Goal: Task Accomplishment & Management: Use online tool/utility

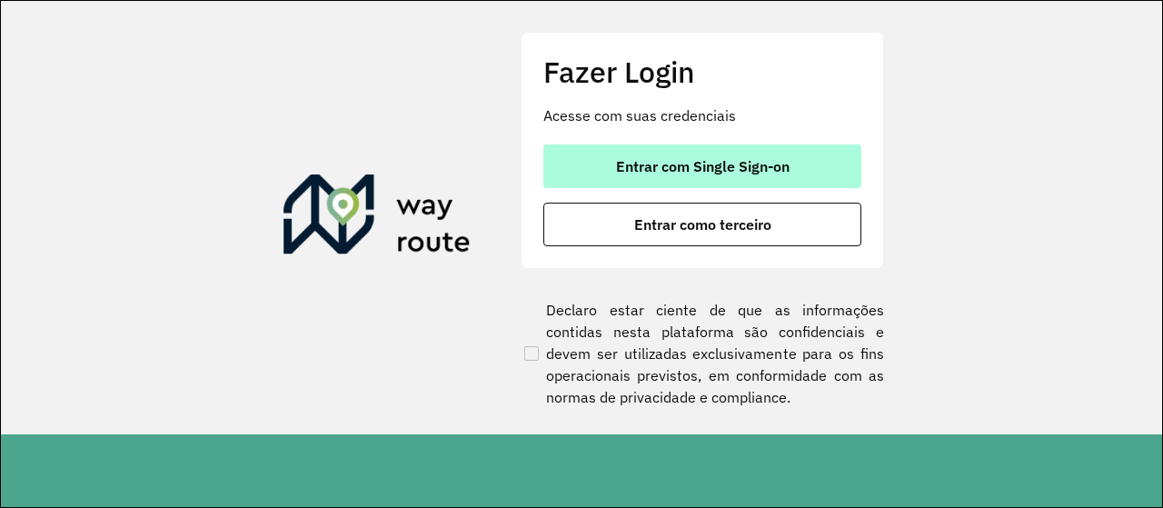
click at [582, 162] on button "Entrar com Single Sign-on" at bounding box center [702, 166] width 318 height 44
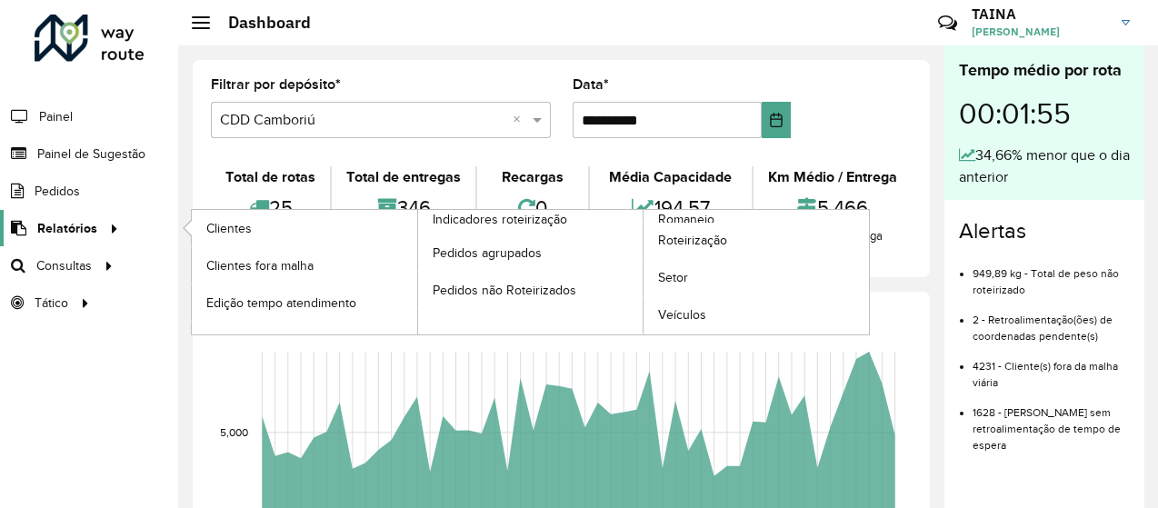
click at [104, 232] on icon at bounding box center [111, 227] width 15 height 27
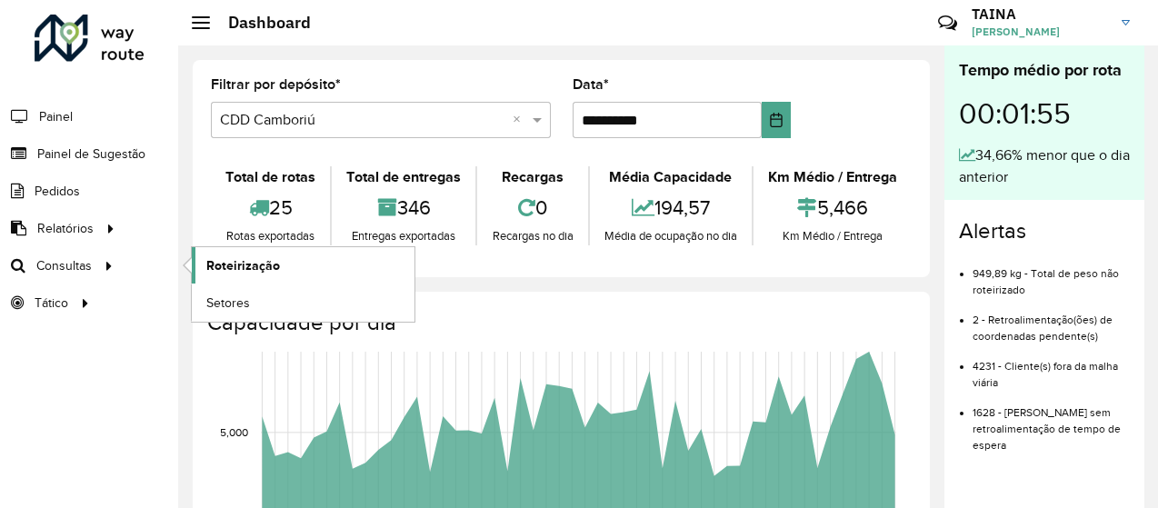
click at [236, 269] on span "Roteirização" at bounding box center [243, 265] width 74 height 19
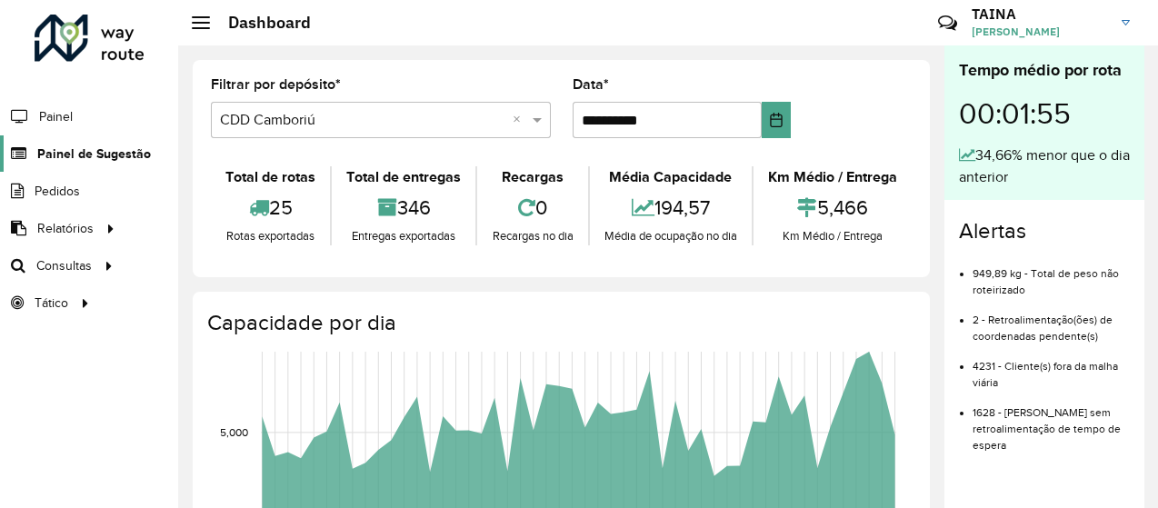
click at [109, 144] on span "Painel de Sugestão" at bounding box center [94, 153] width 114 height 19
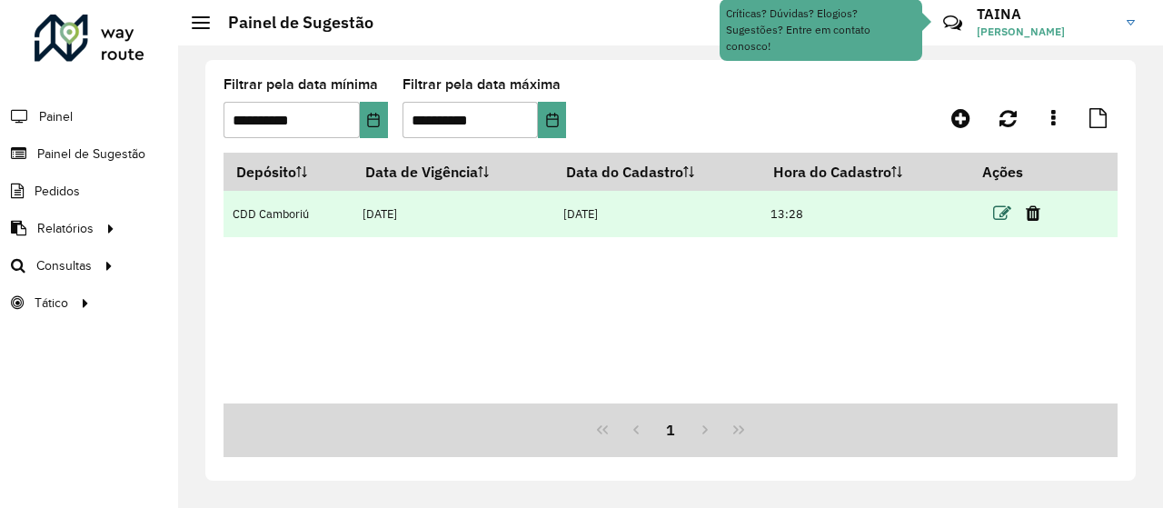
click at [1001, 210] on icon at bounding box center [1002, 213] width 18 height 18
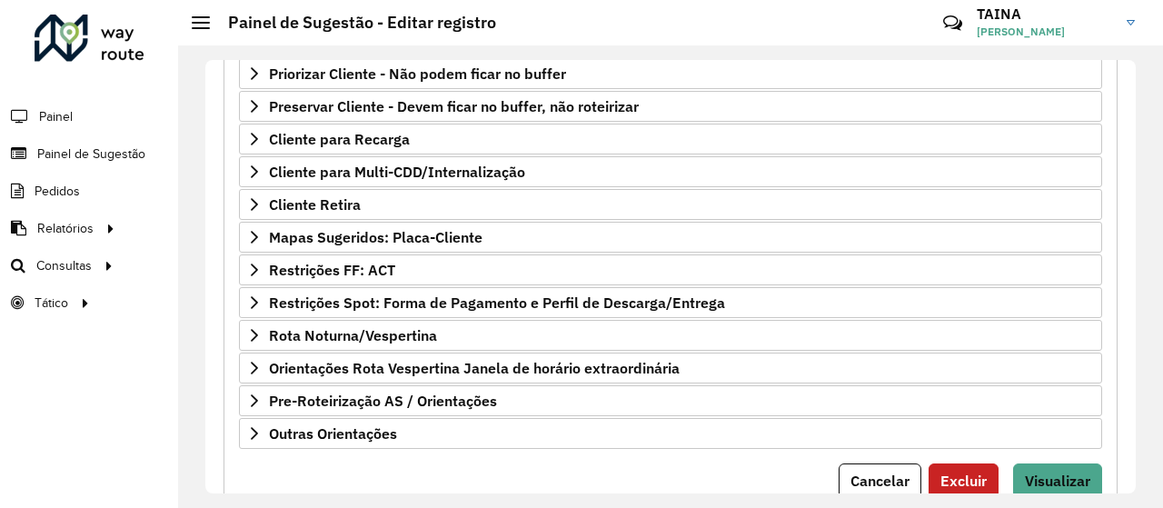
scroll to position [387, 0]
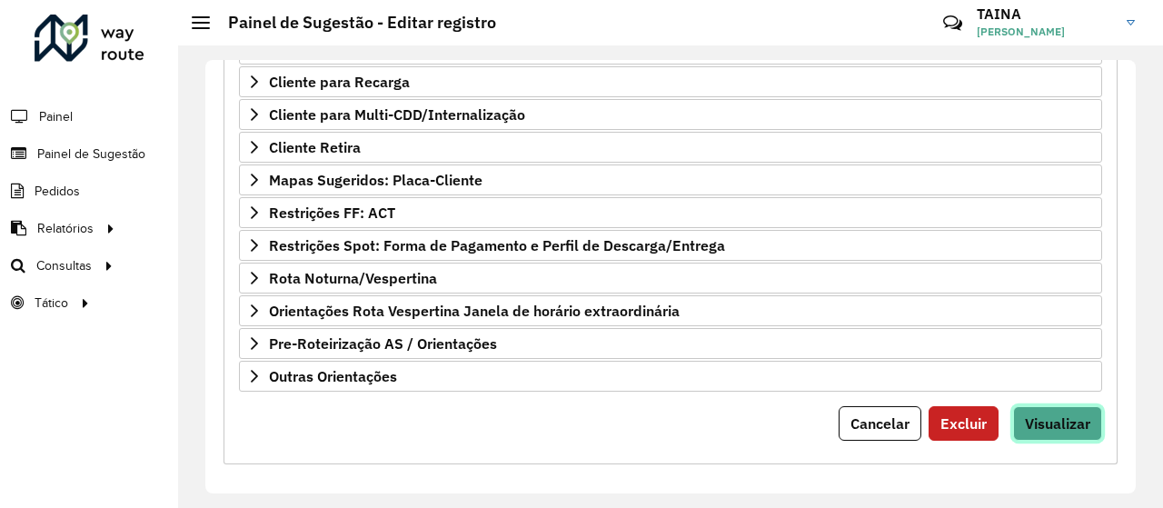
click at [1034, 406] on button "Visualizar" at bounding box center [1057, 423] width 89 height 35
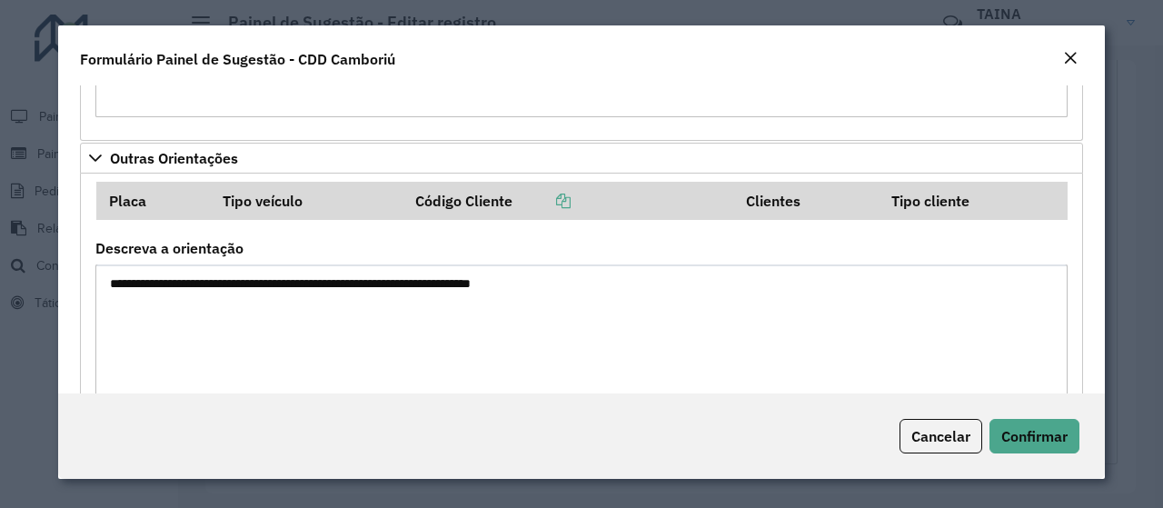
scroll to position [1946, 0]
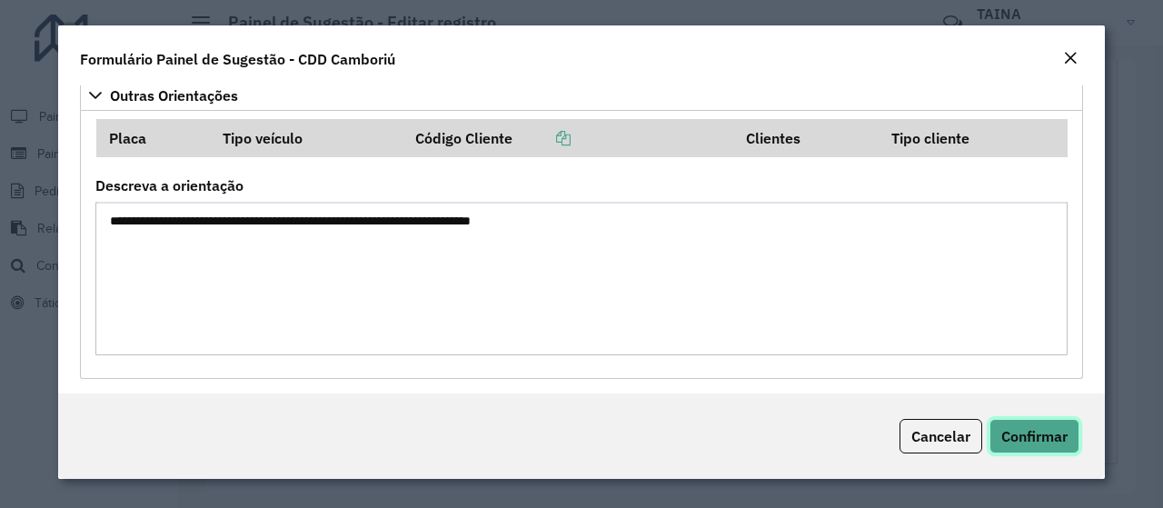
click at [1031, 438] on span "Confirmar" at bounding box center [1034, 436] width 66 height 18
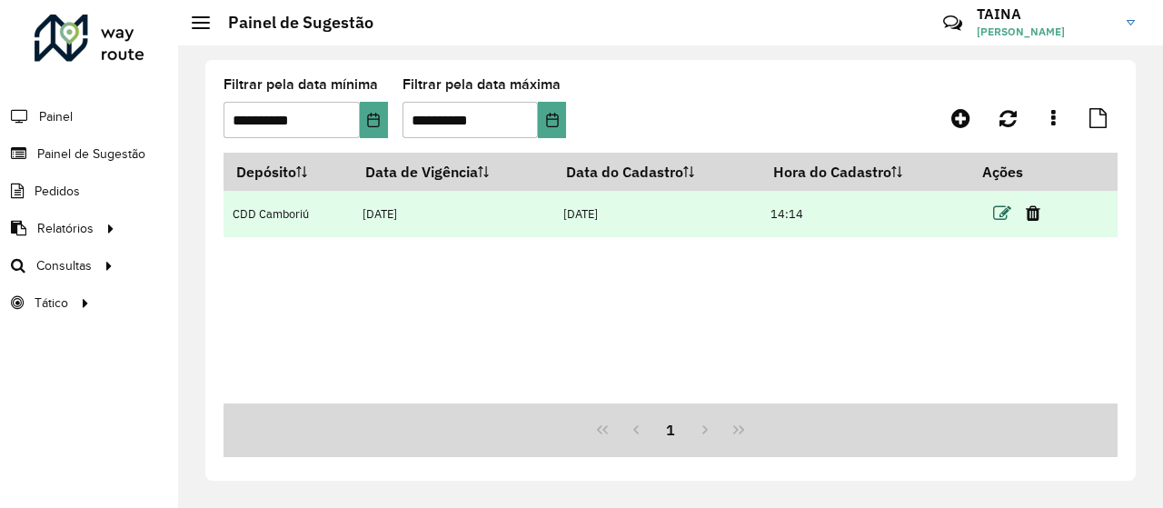
click at [997, 215] on icon at bounding box center [1002, 213] width 18 height 18
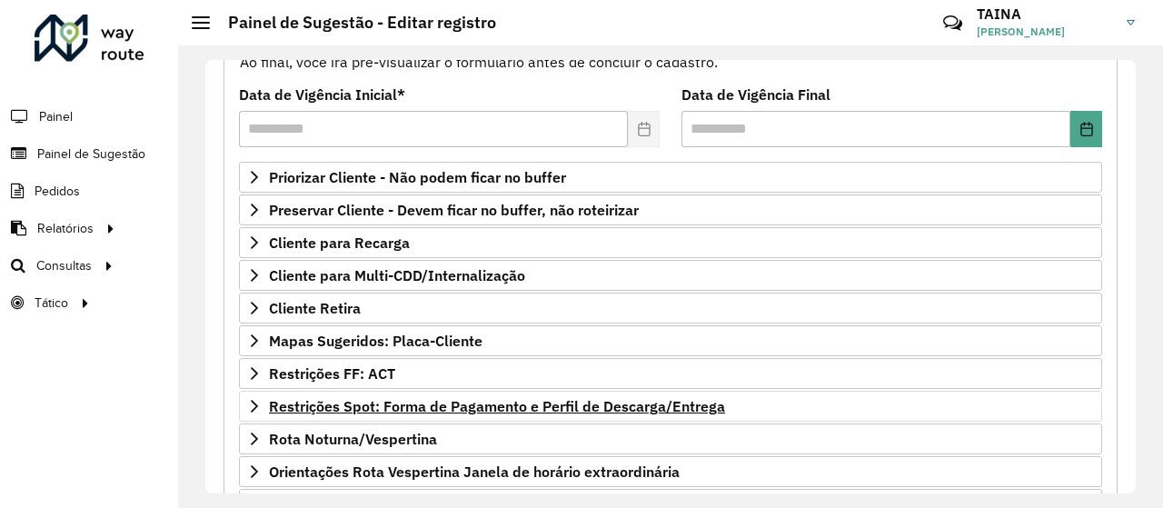
scroll to position [222, 0]
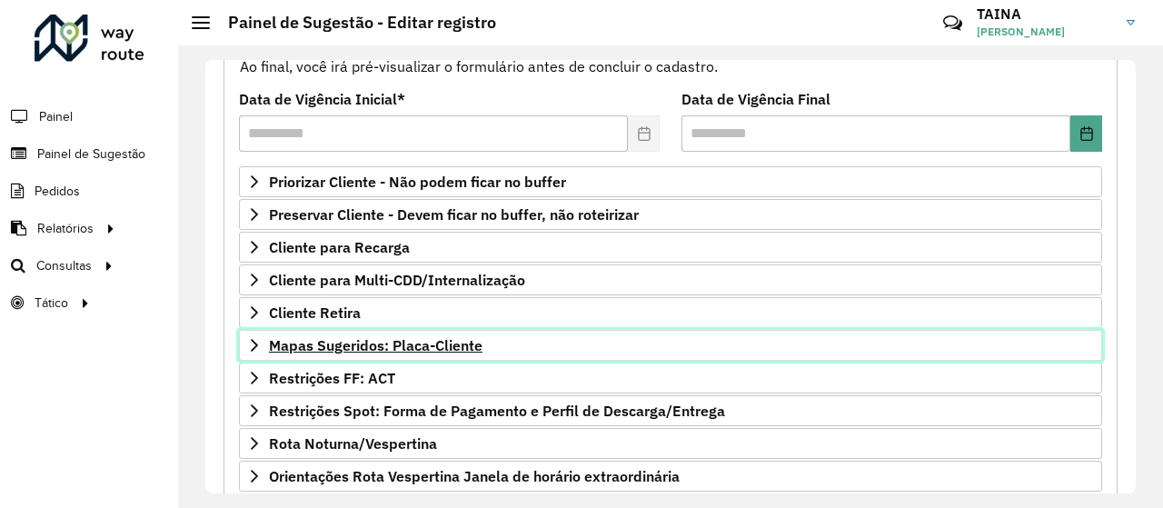
click at [427, 347] on span "Mapas Sugeridos: Placa-Cliente" at bounding box center [376, 345] width 214 height 15
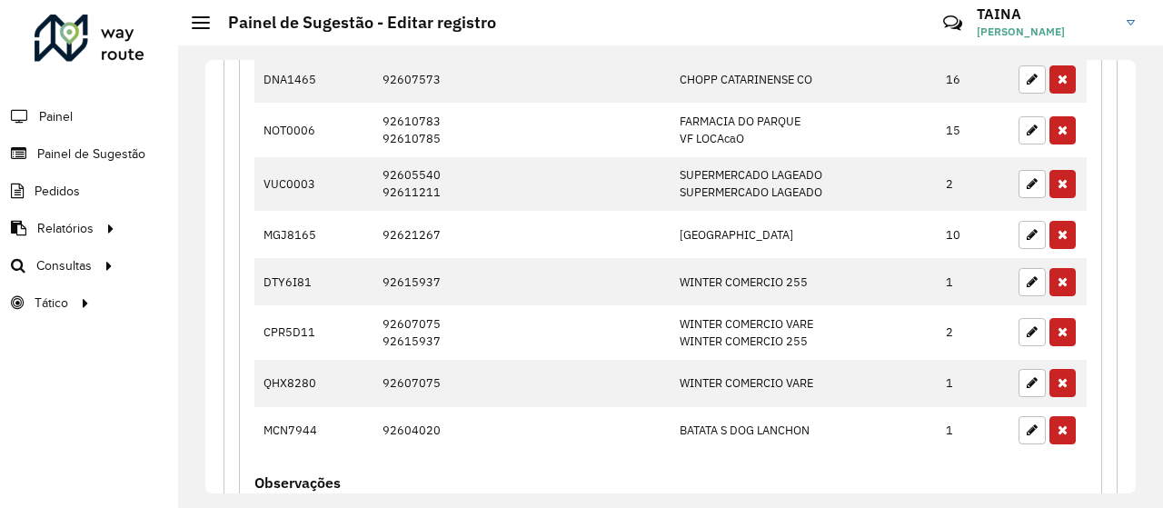
scroll to position [738, 0]
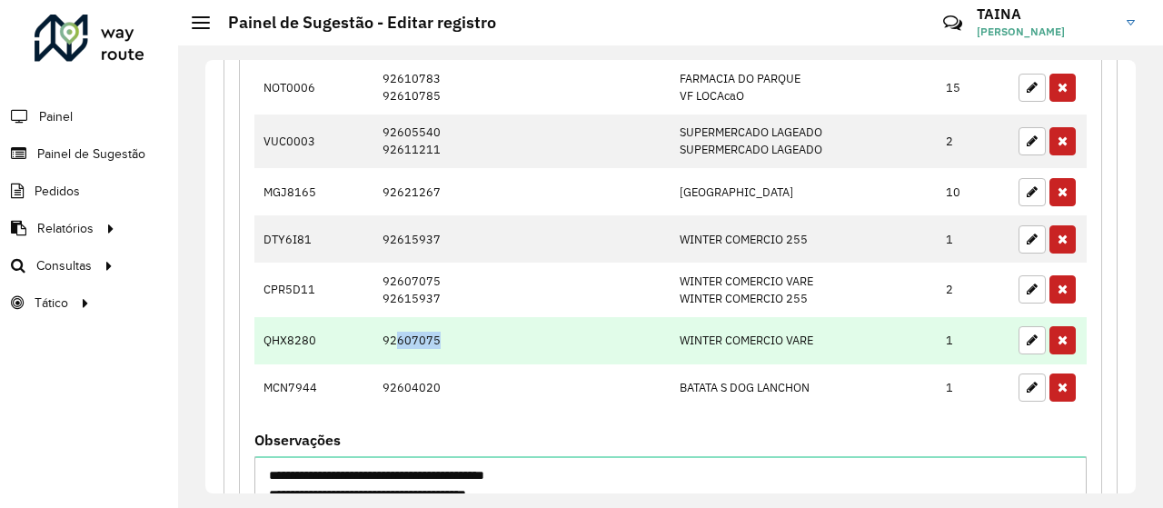
drag, startPoint x: 448, startPoint y: 328, endPoint x: 378, endPoint y: 325, distance: 70.0
click at [378, 325] on td "92607075" at bounding box center [521, 340] width 297 height 47
copy td "92607075"
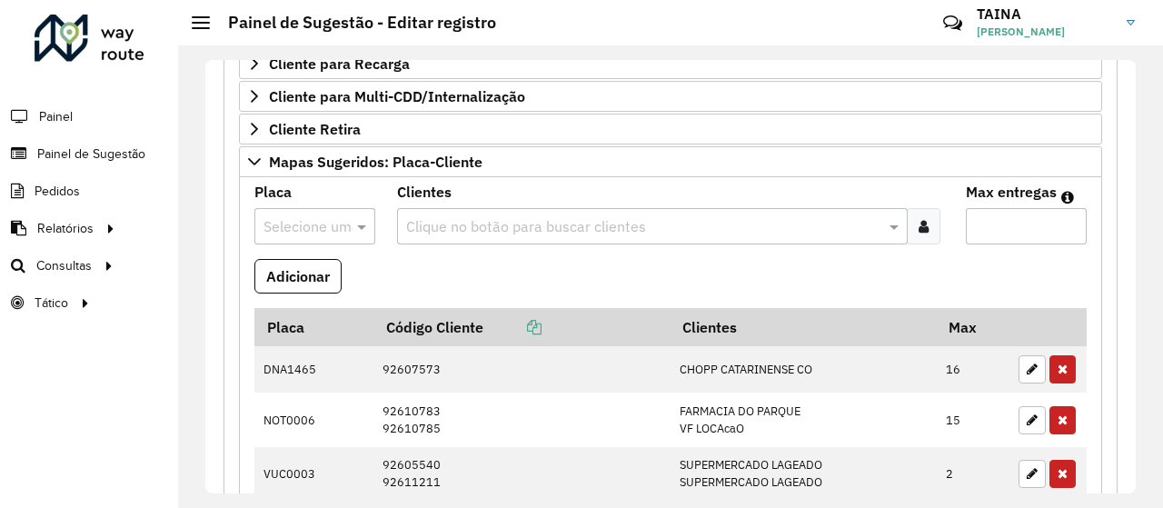
scroll to position [404, 0]
click at [340, 227] on div at bounding box center [314, 227] width 121 height 24
type input "***"
click at [319, 275] on span "ELQ8654" at bounding box center [291, 272] width 59 height 15
click at [436, 221] on input "text" at bounding box center [644, 228] width 484 height 22
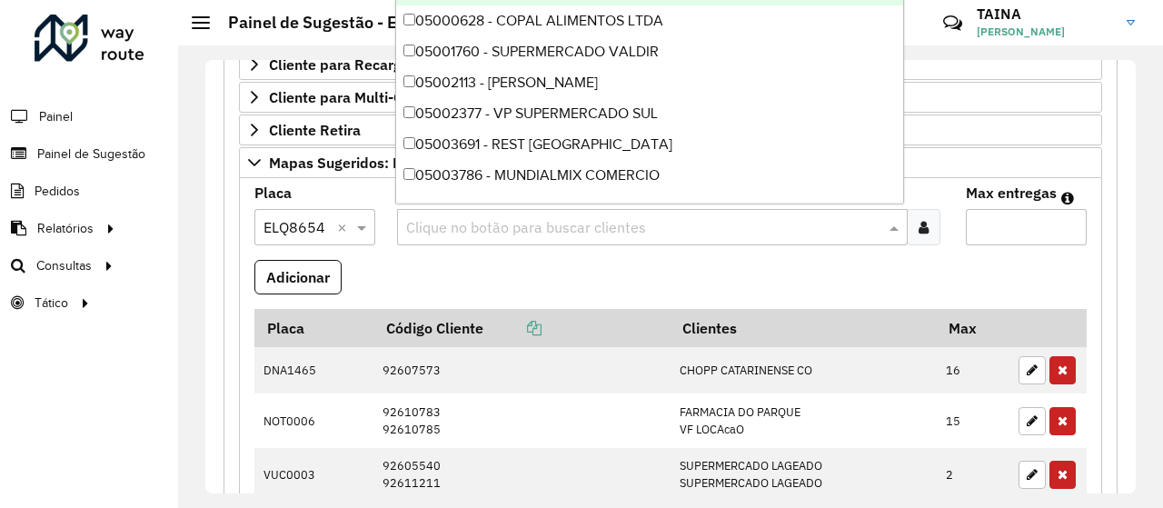
paste input "********"
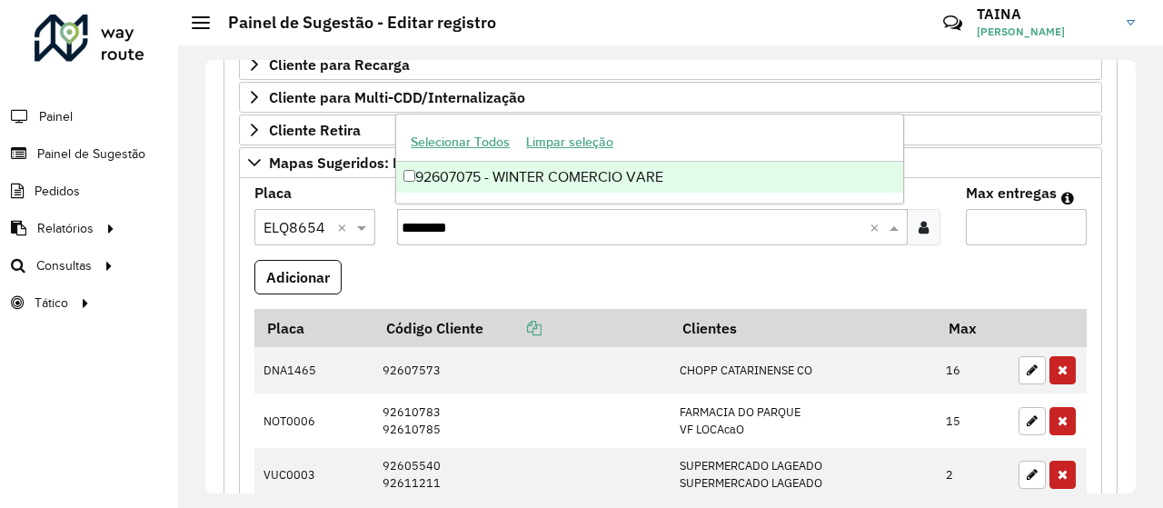
type input "********"
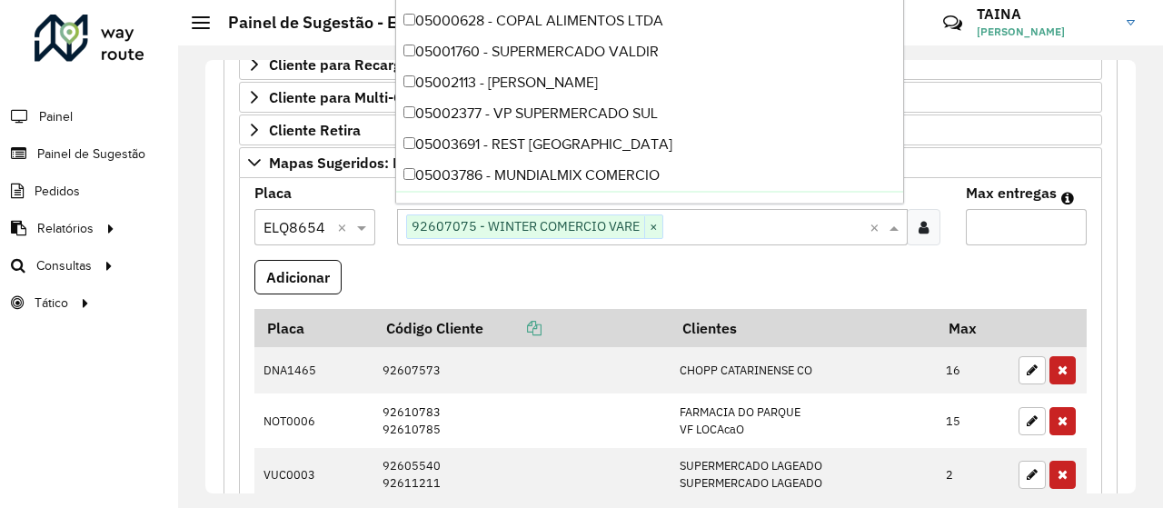
click at [529, 284] on formly-field "Adicionar" at bounding box center [671, 284] width 854 height 49
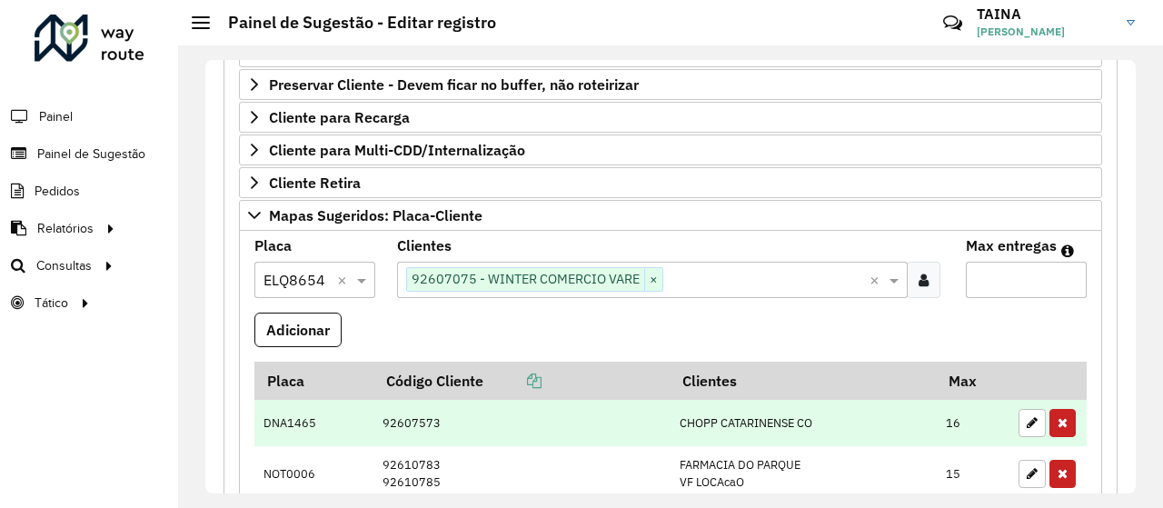
scroll to position [241, 0]
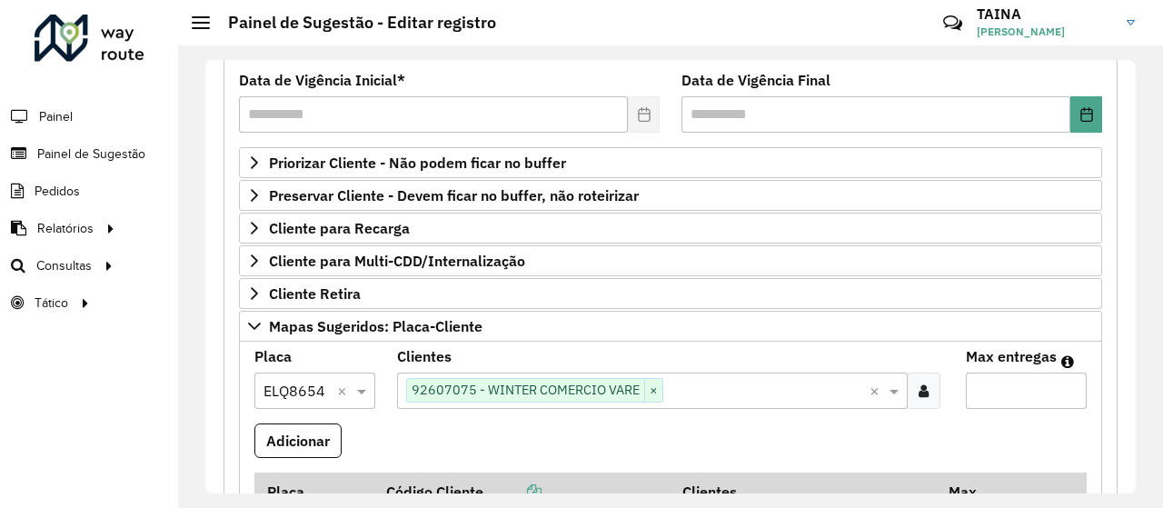
click at [989, 373] on input "Max entregas" at bounding box center [1026, 391] width 121 height 36
click at [990, 383] on input "Max entregas" at bounding box center [1026, 391] width 121 height 36
type input "*"
click at [301, 436] on button "Adicionar" at bounding box center [297, 440] width 87 height 35
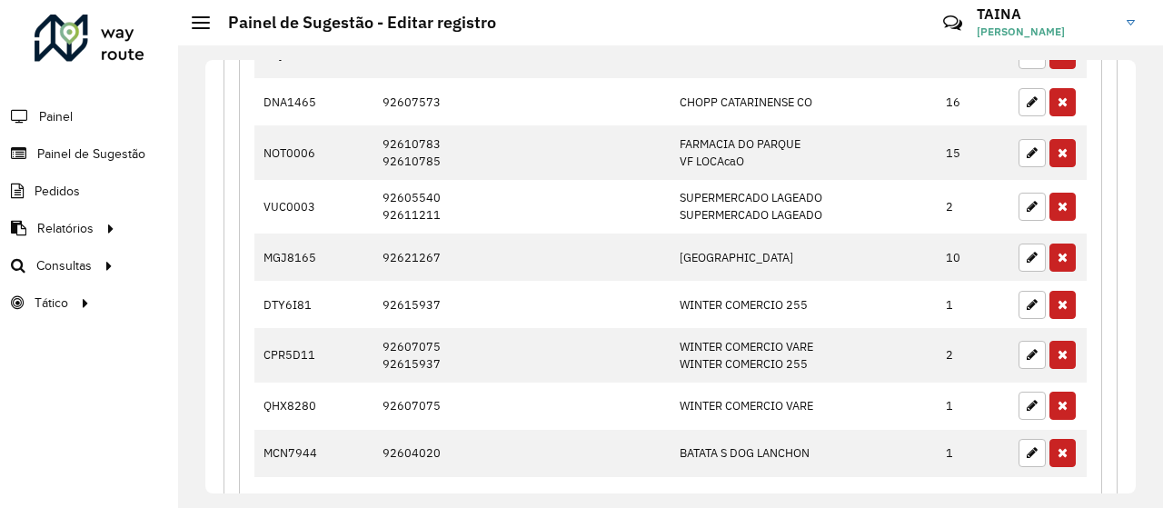
scroll to position [722, 0]
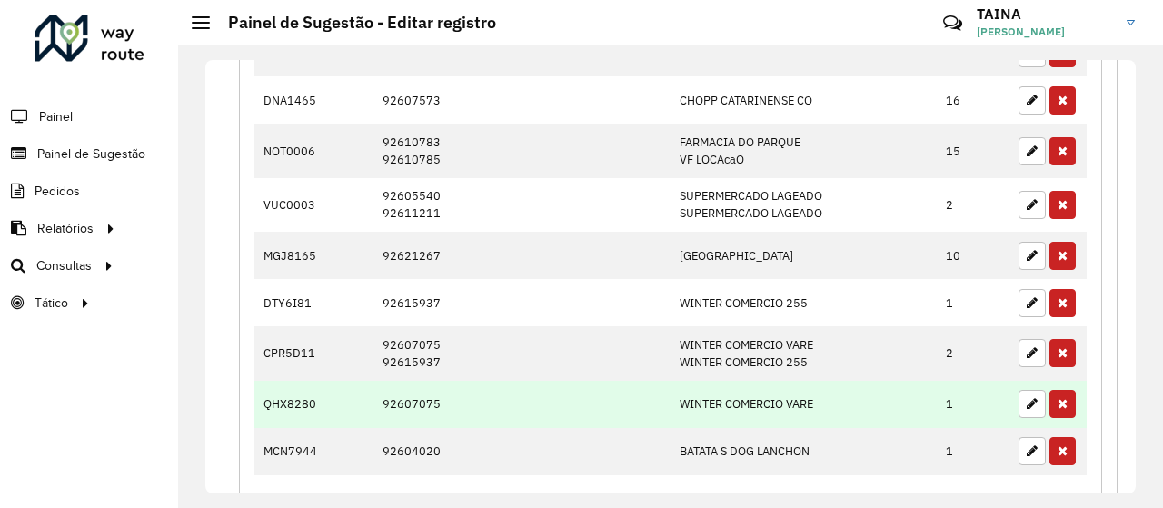
click at [830, 404] on td "WINTER COMERCIO VARE" at bounding box center [803, 404] width 266 height 47
click at [1056, 403] on button "button" at bounding box center [1063, 404] width 26 height 28
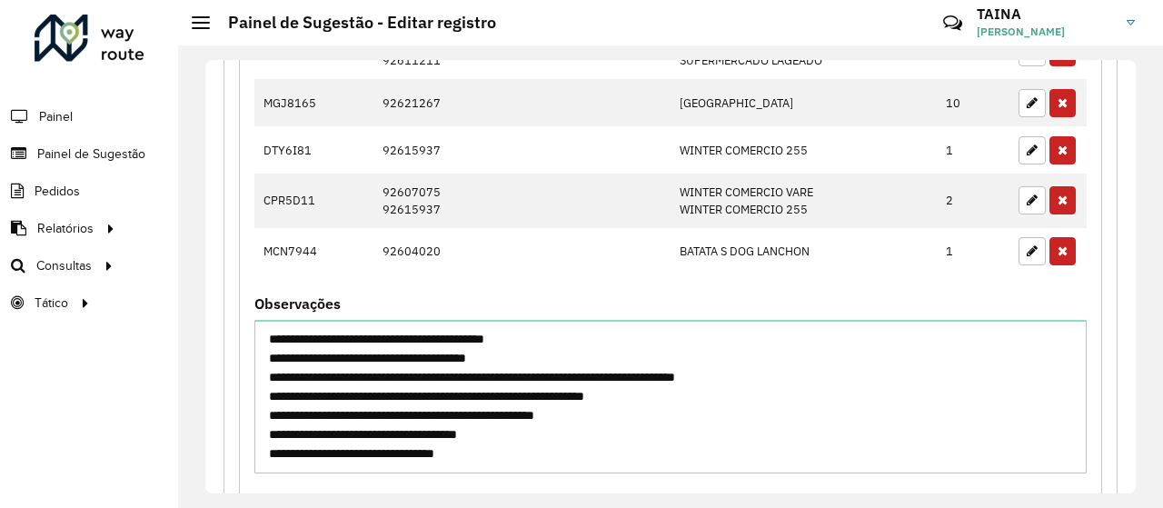
scroll to position [872, 0]
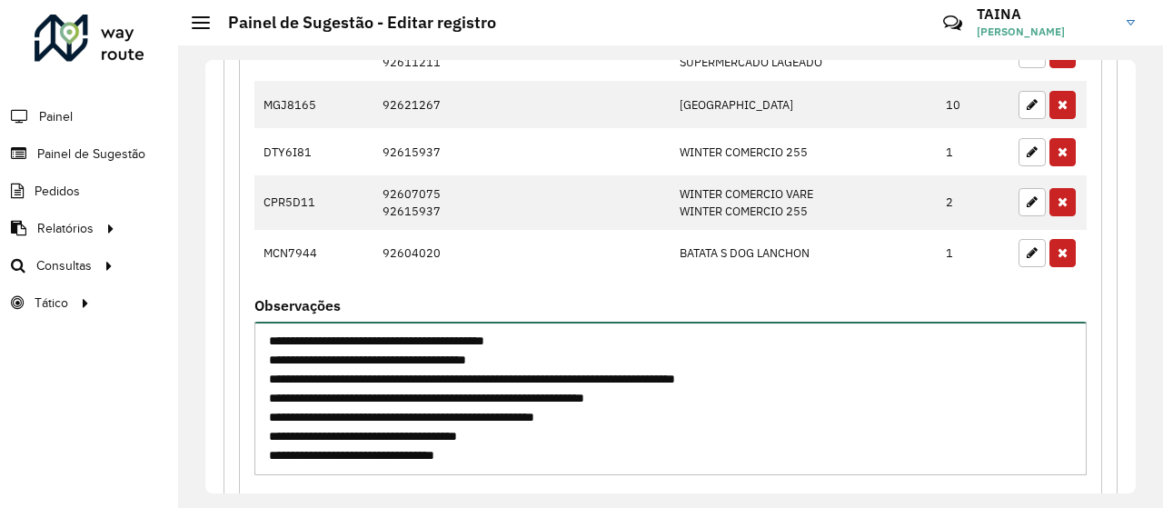
drag, startPoint x: 324, startPoint y: 344, endPoint x: 270, endPoint y: 347, distance: 53.7
click at [270, 347] on textarea "**********" at bounding box center [670, 399] width 832 height 154
click at [723, 415] on textarea "**********" at bounding box center [670, 399] width 832 height 154
click at [292, 353] on textarea "**********" at bounding box center [670, 399] width 832 height 154
click at [389, 397] on textarea "**********" at bounding box center [670, 399] width 832 height 154
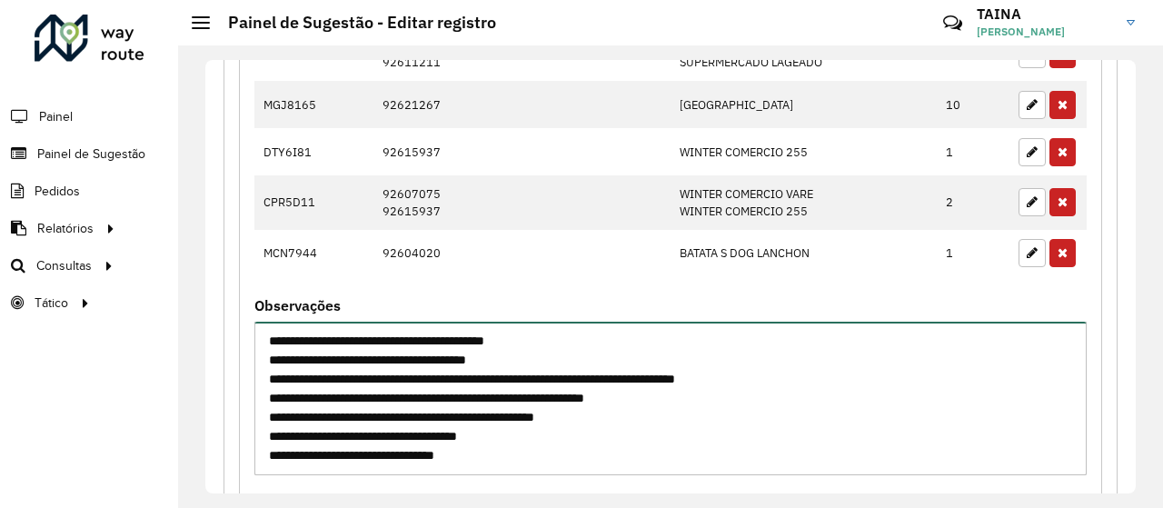
type textarea "**********"
click at [581, 424] on textarea "**********" at bounding box center [670, 399] width 832 height 154
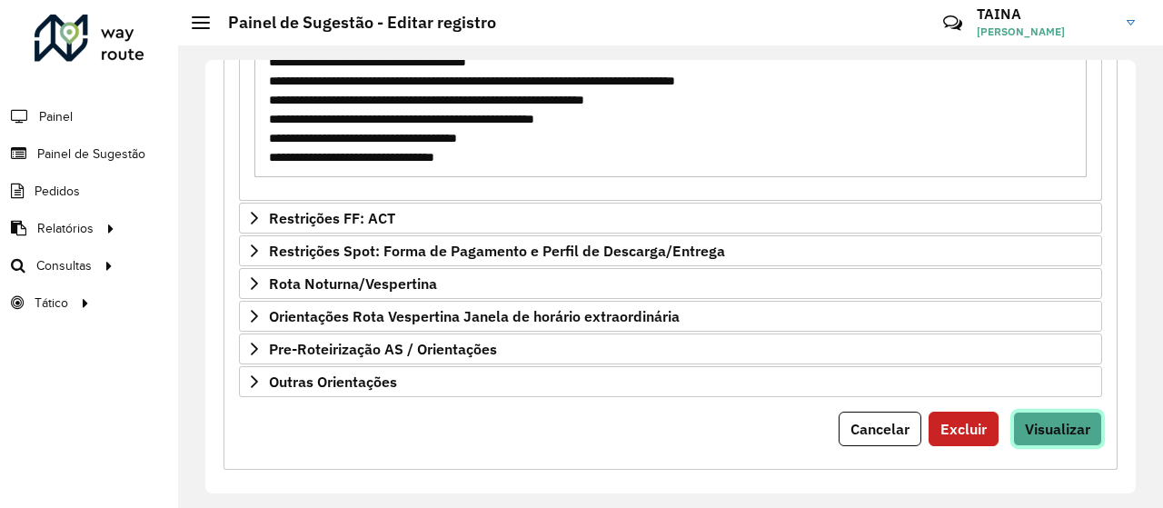
click at [1047, 420] on span "Visualizar" at bounding box center [1057, 429] width 65 height 18
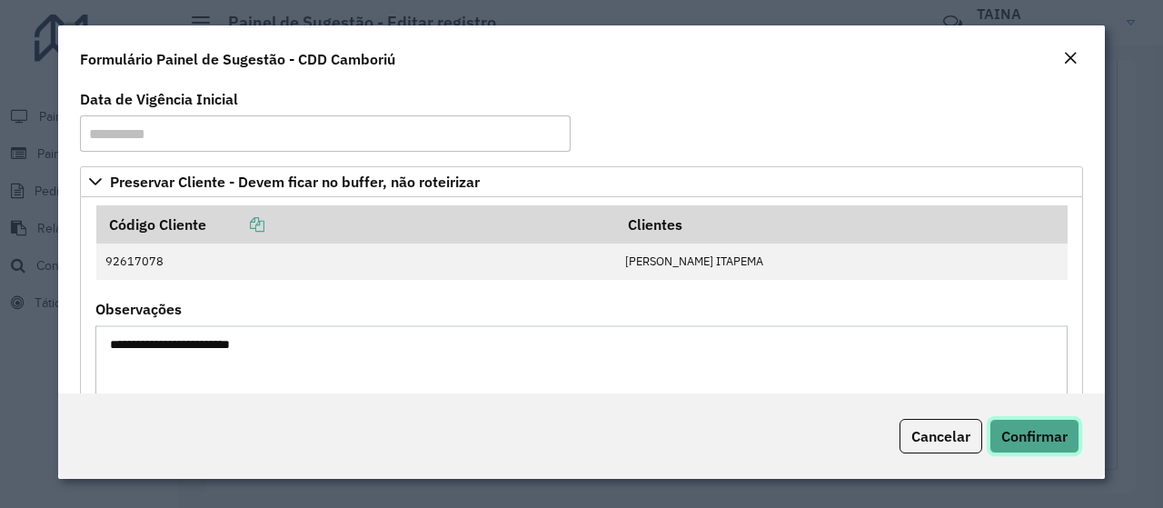
click at [1031, 446] on button "Confirmar" at bounding box center [1035, 436] width 90 height 35
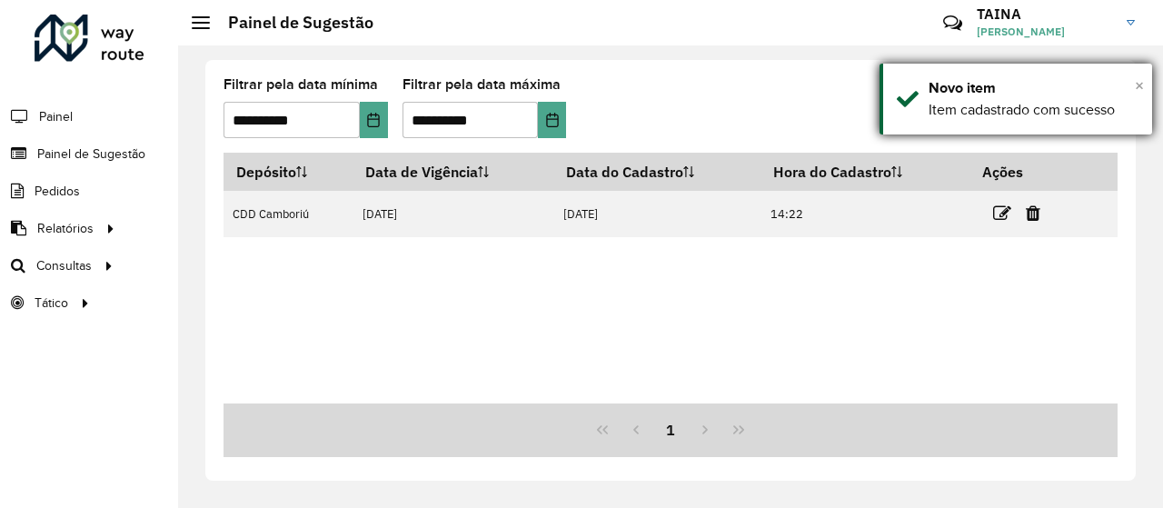
click at [1141, 82] on span "×" at bounding box center [1139, 85] width 9 height 20
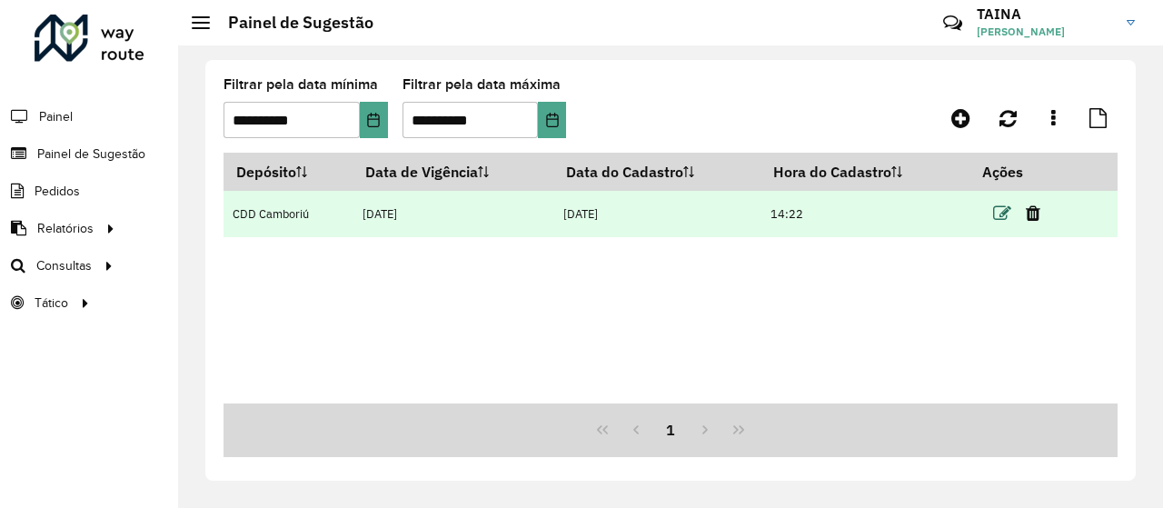
click at [1007, 209] on icon at bounding box center [1002, 213] width 18 height 18
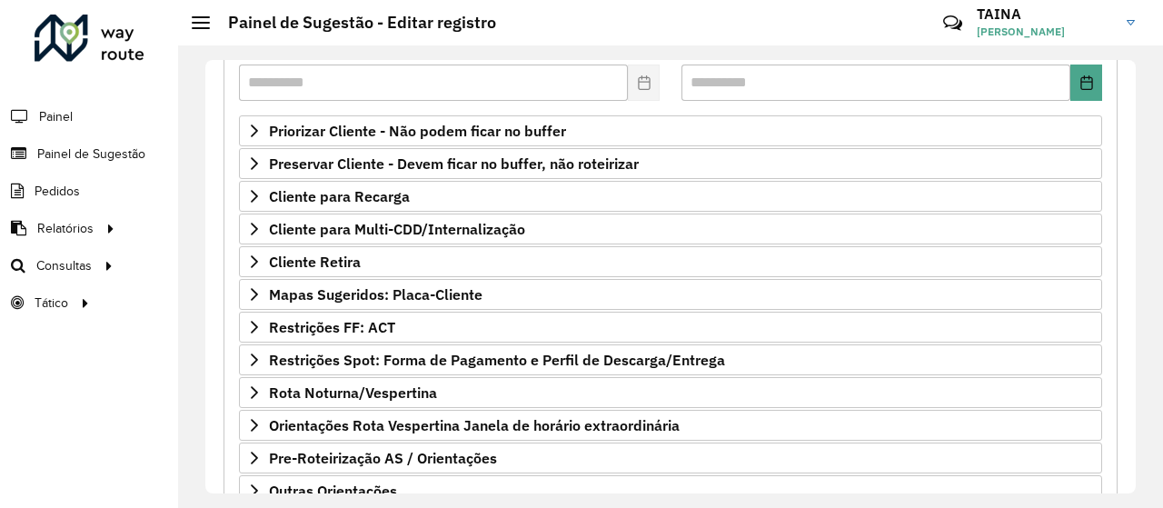
scroll to position [387, 0]
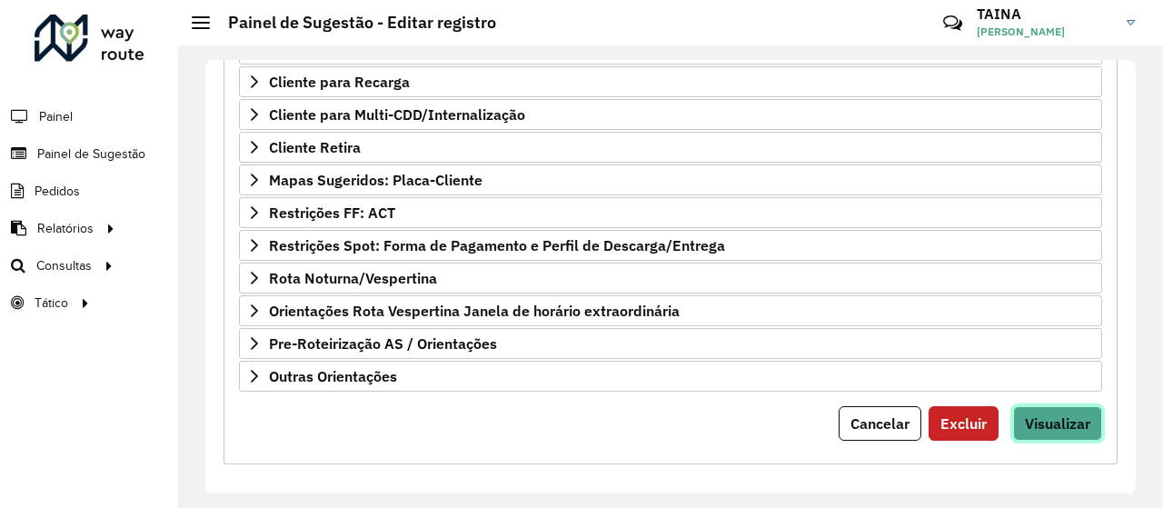
click at [1039, 414] on span "Visualizar" at bounding box center [1057, 423] width 65 height 18
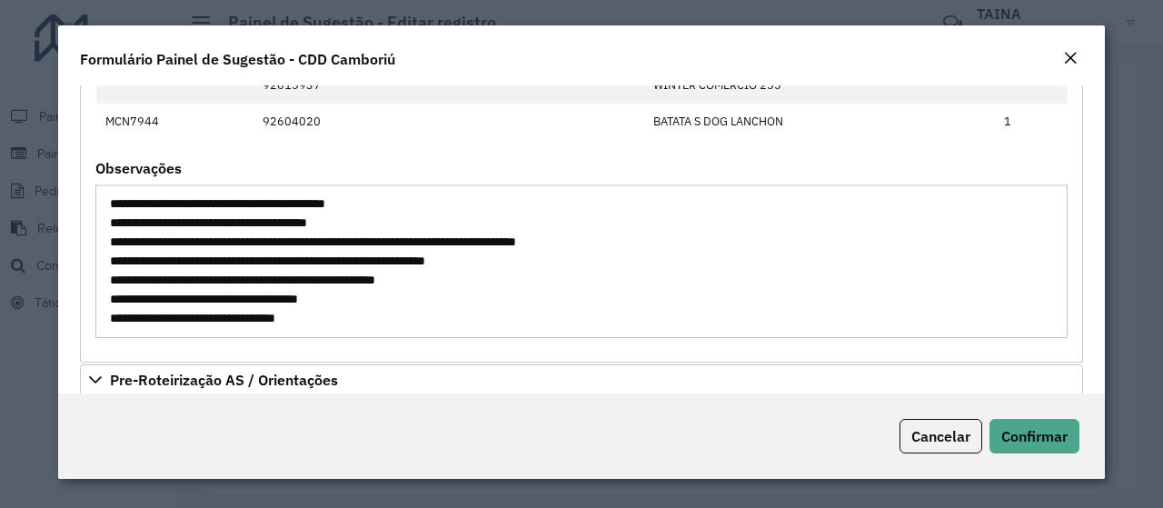
scroll to position [1214, 0]
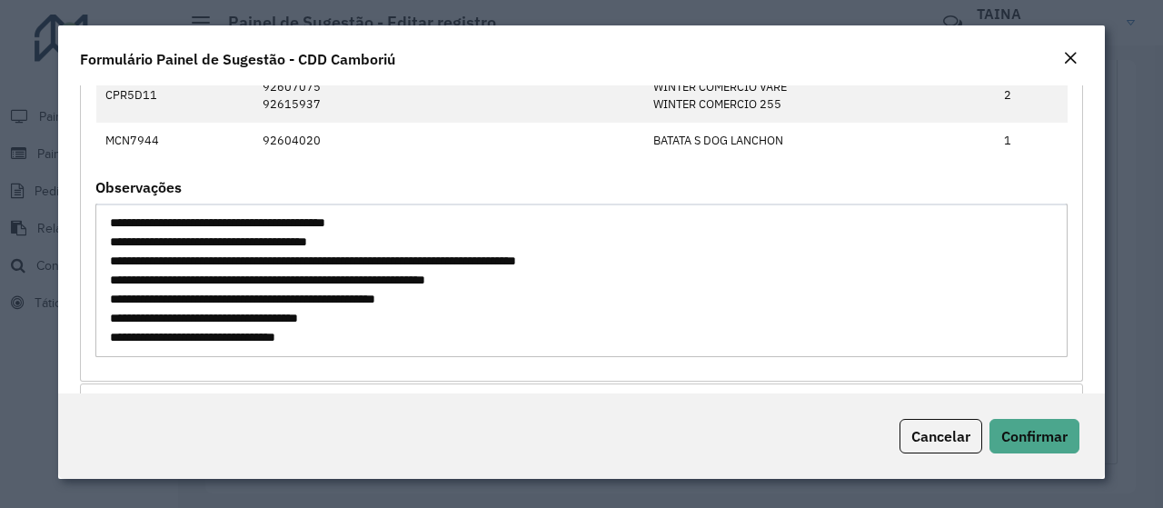
drag, startPoint x: 111, startPoint y: 217, endPoint x: 341, endPoint y: 353, distance: 267.3
click at [341, 353] on formly-field "**********" at bounding box center [582, 276] width 994 height 191
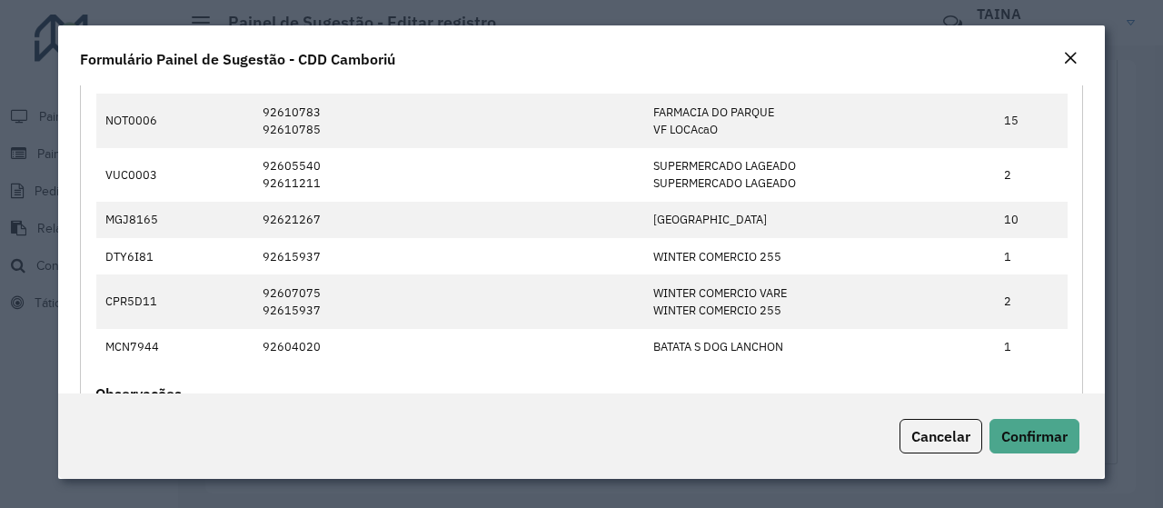
scroll to position [1011, 0]
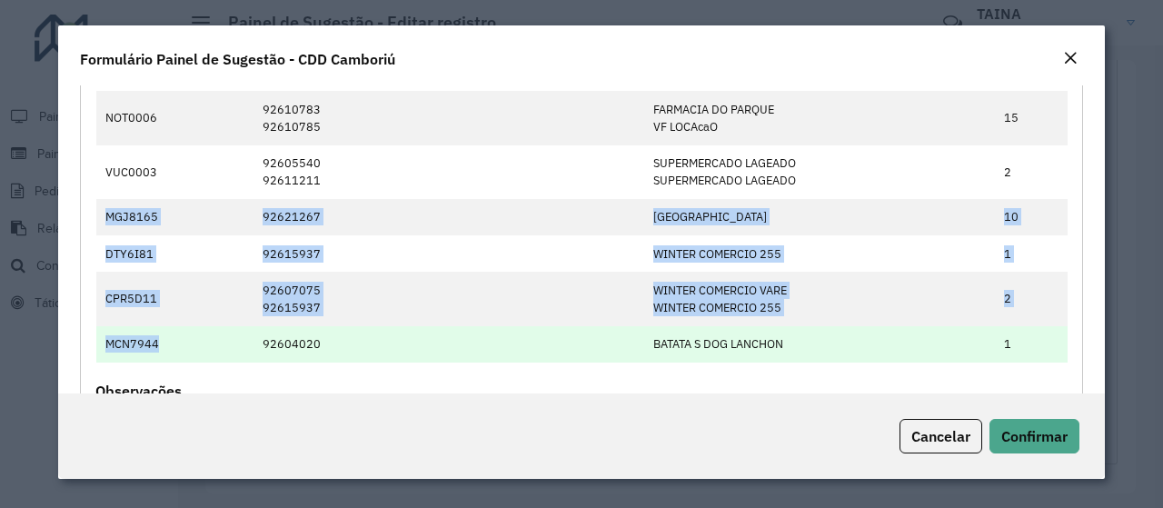
drag, startPoint x: 102, startPoint y: 208, endPoint x: 165, endPoint y: 345, distance: 151.2
click at [165, 345] on tbody "ELQ8654 92607075 WINTER COMERCIO VARE 1 DNA1465 92607573 CHOPP CATARINENSE CO 1…" at bounding box center [581, 190] width 971 height 344
copy tbody "MGJ8165 92621267 PARIS SAINT - GERMAI 10 DTY6I81 92615937 WINTER COMERCIO 255 1…"
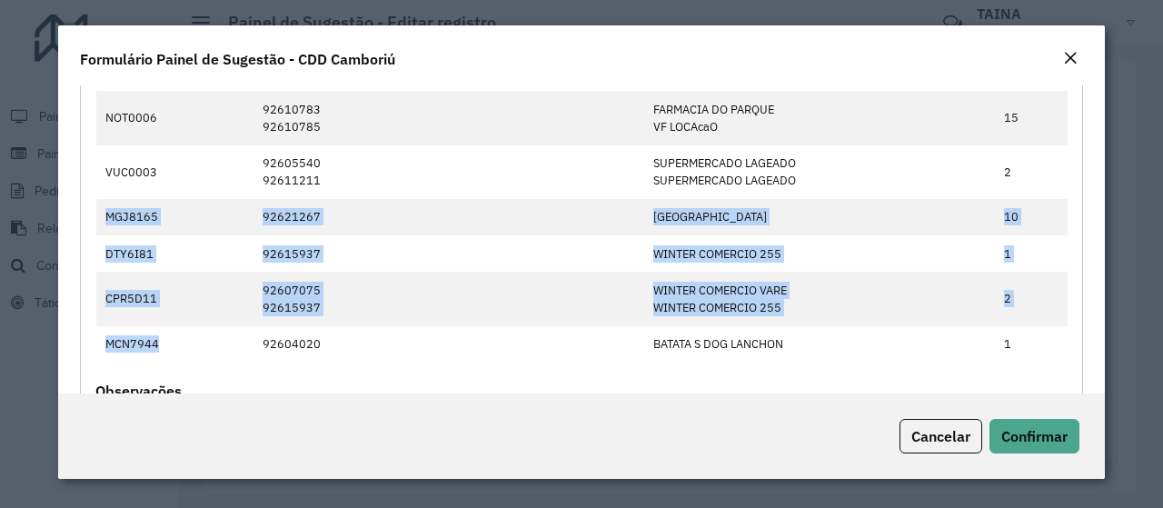
copy tbody "MGJ8165 92621267 PARIS SAINT - GERMAI 10 DTY6I81 92615937 WINTER COMERCIO 255 1…"
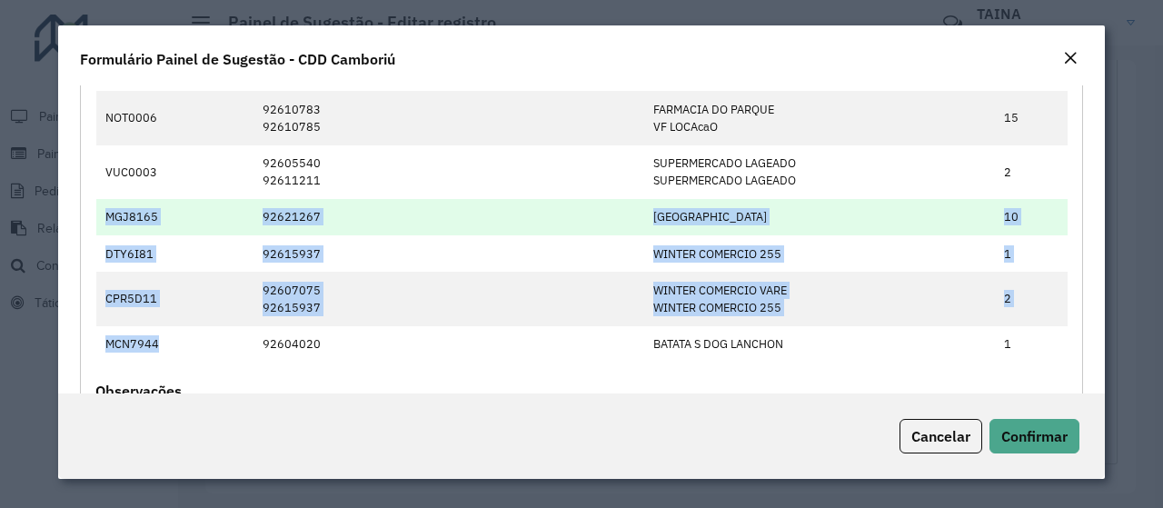
drag, startPoint x: 815, startPoint y: 350, endPoint x: 99, endPoint y: 204, distance: 730.9
click at [99, 204] on tbody "ELQ8654 92607075 WINTER COMERCIO VARE 1 DNA1465 92607573 CHOPP CATARINENSE CO 1…" at bounding box center [581, 190] width 971 height 344
copy tbody "MGJ8165 92621267 PARIS SAINT - GERMAI 10 DTY6I81 92615937 WINTER COMERCIO 255 1…"
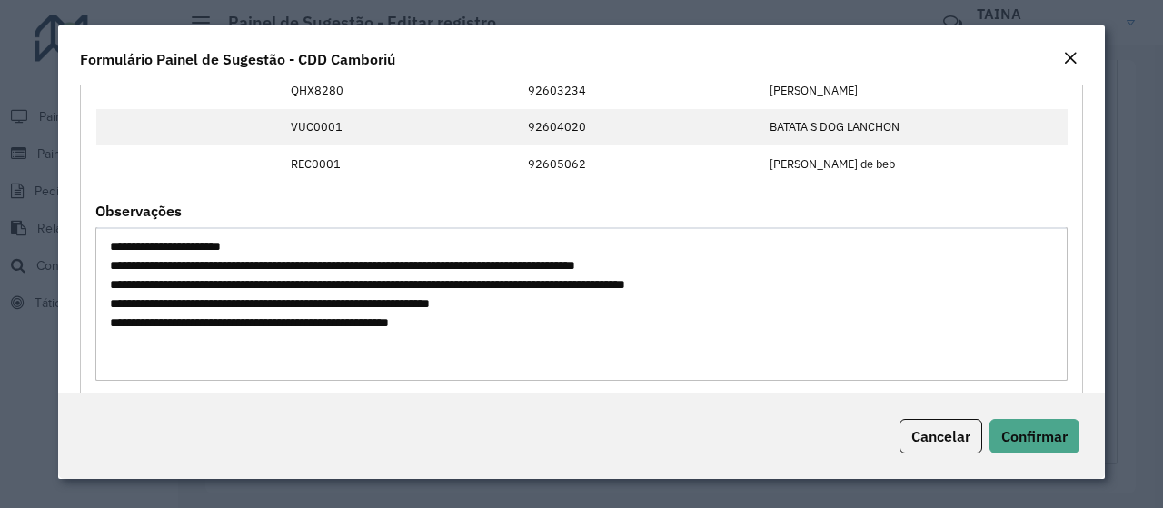
scroll to position [545, 0]
drag, startPoint x: 111, startPoint y: 257, endPoint x: 476, endPoint y: 326, distance: 371.8
click at [476, 326] on textarea "**********" at bounding box center [581, 304] width 972 height 154
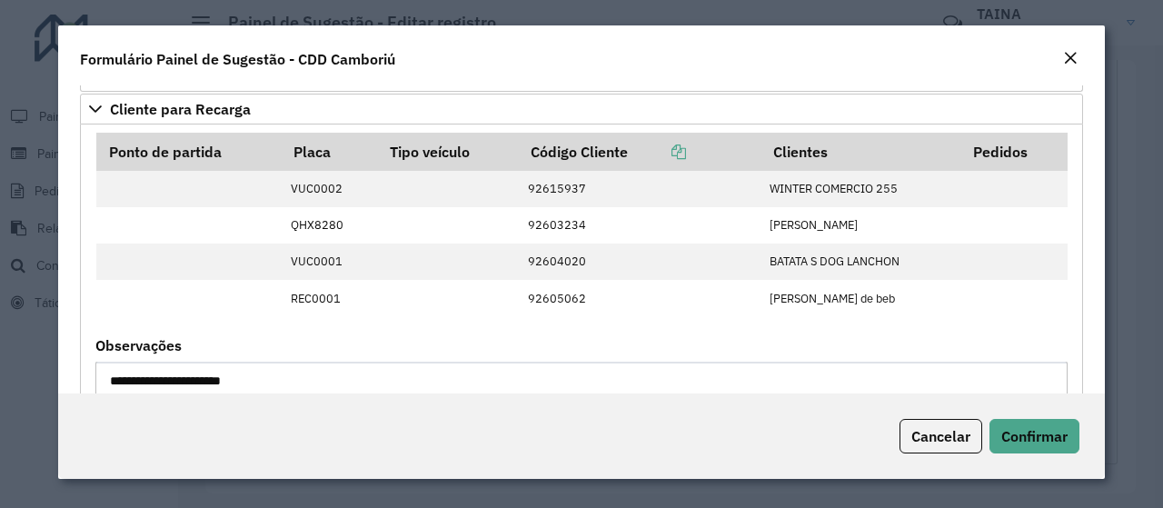
scroll to position [409, 0]
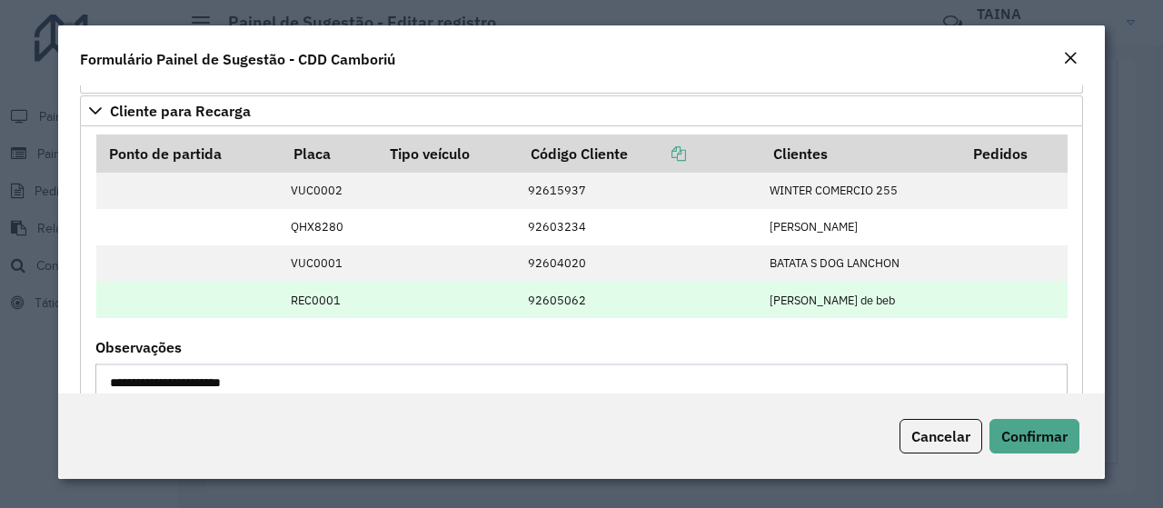
drag, startPoint x: 286, startPoint y: 186, endPoint x: 900, endPoint y: 308, distance: 625.4
click at [900, 308] on tbody "VUC0002 92615937 WINTER COMERCIO 255 QHX8280 92603234 NILSON ARNALDO DA SI VUC0…" at bounding box center [581, 245] width 971 height 145
copy tbody "VUC0002 92615937 WINTER COMERCIO 255 QHX8280 92603234 NILSON ARNALDO DA SI VUC0…"
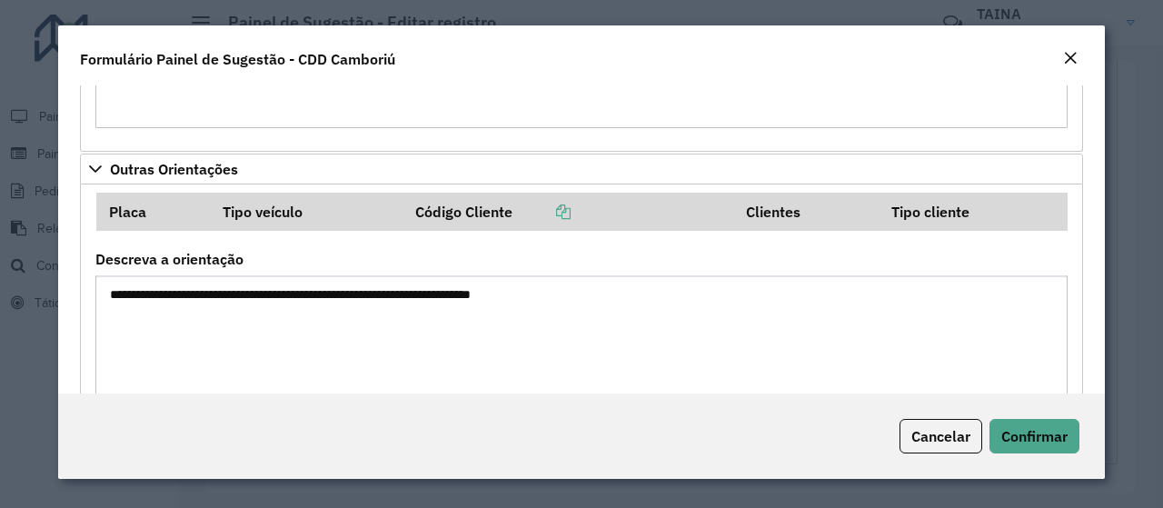
scroll to position [1877, 0]
